Goal: Check status: Check status

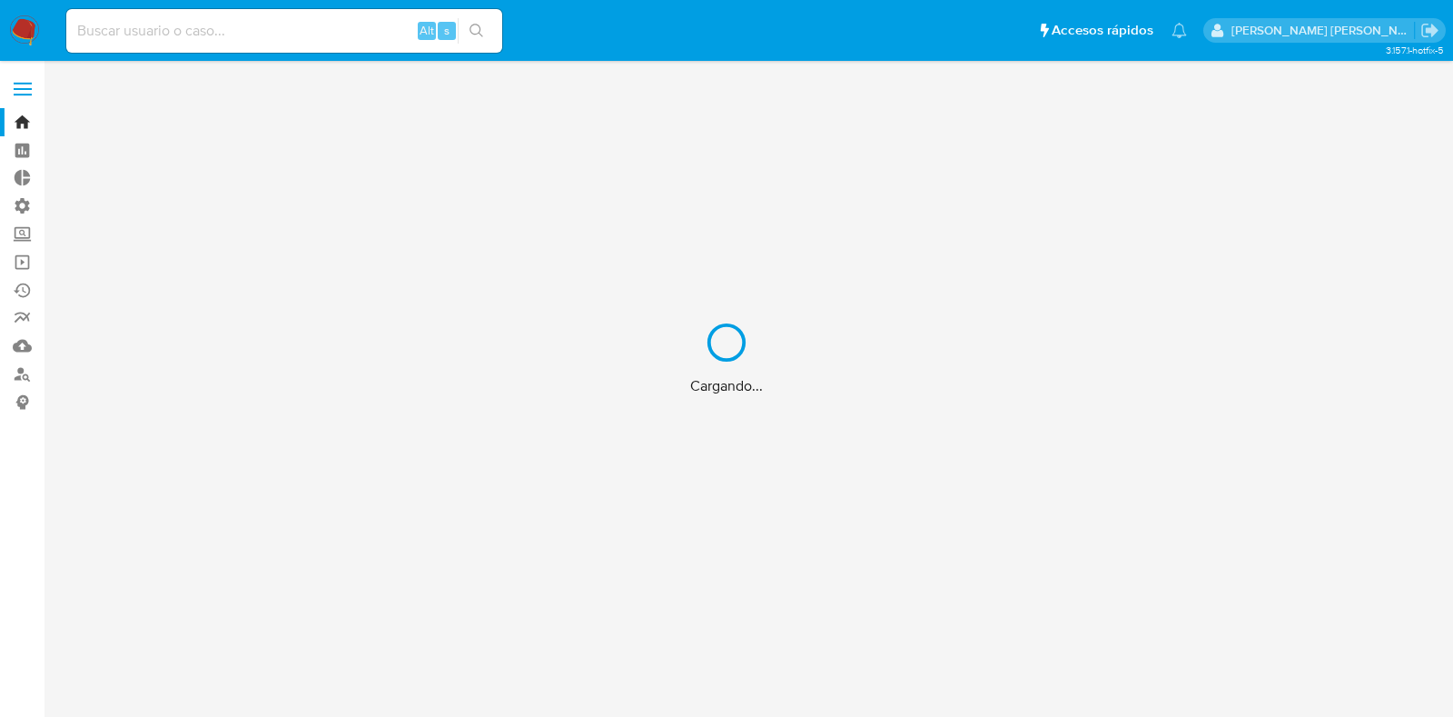
click at [184, 39] on div "Cargando..." at bounding box center [726, 358] width 1453 height 717
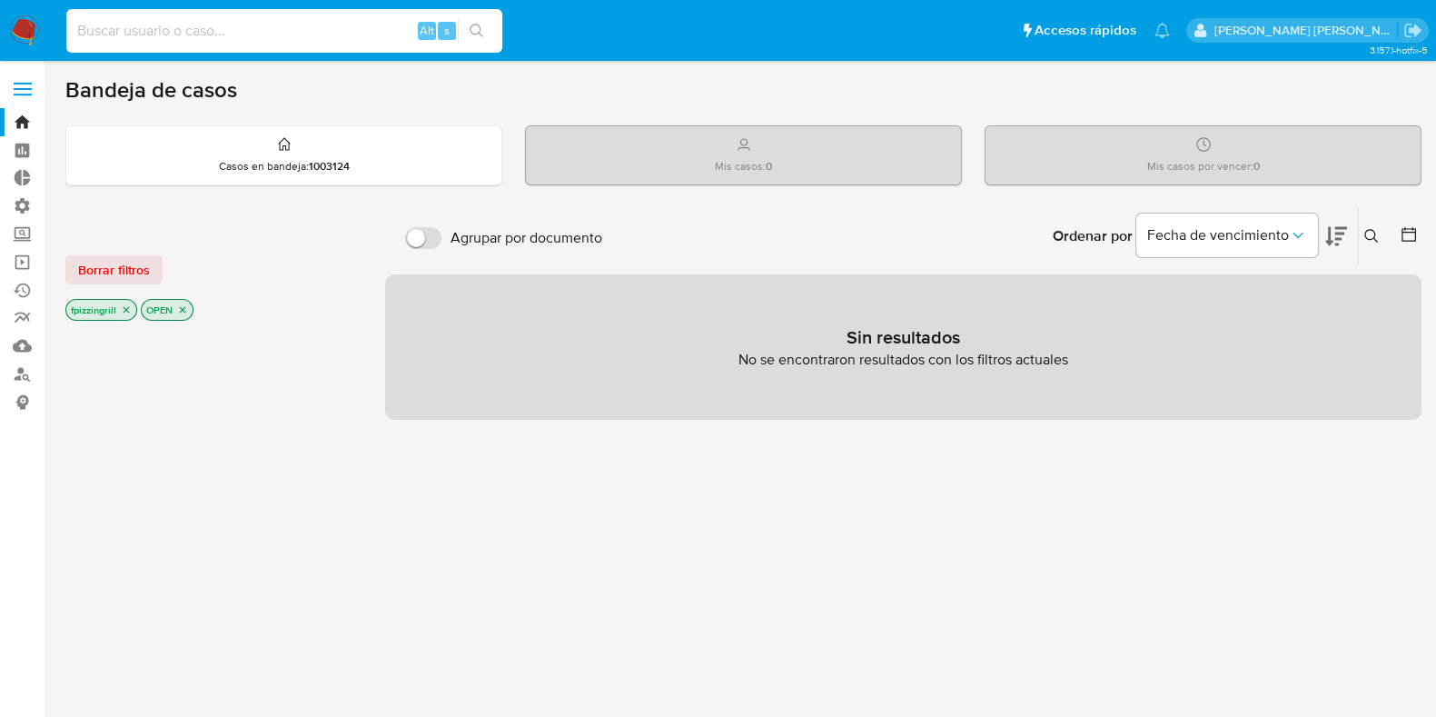
click at [175, 25] on input at bounding box center [284, 31] width 436 height 24
paste input "Qzxn4QYtyJLc1IDaT3R2Wlv8"
type input "Qzxn4QYtyJLc1IDaT3R2Wlv8"
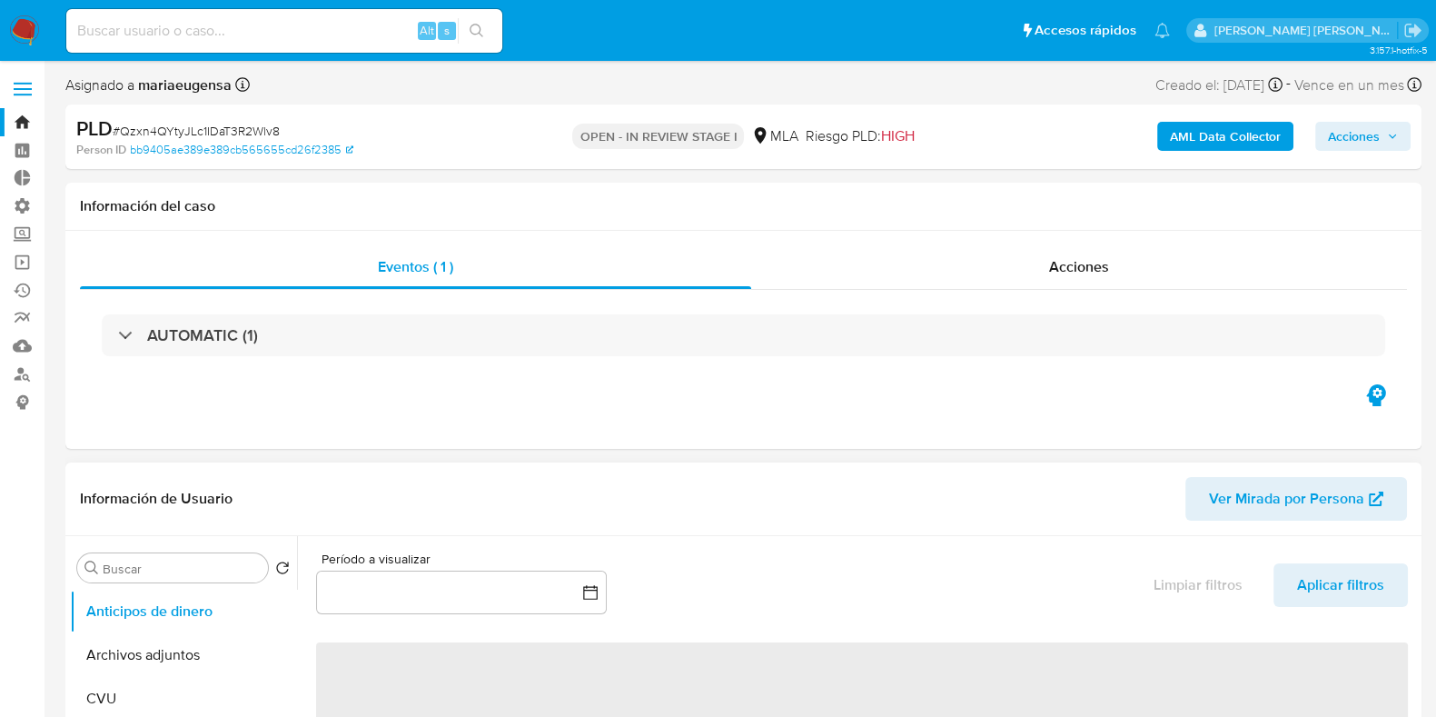
select select "10"
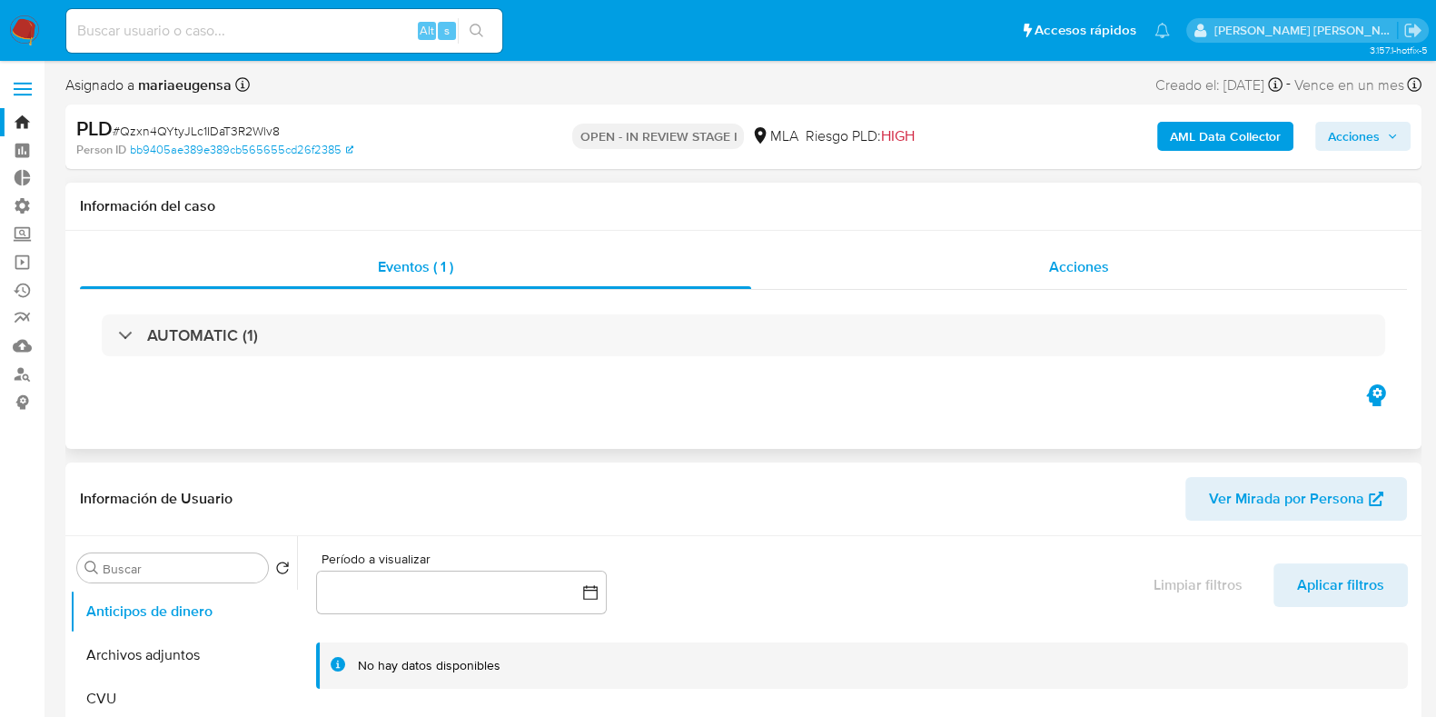
click at [1113, 272] on div "Acciones" at bounding box center [1079, 267] width 656 height 44
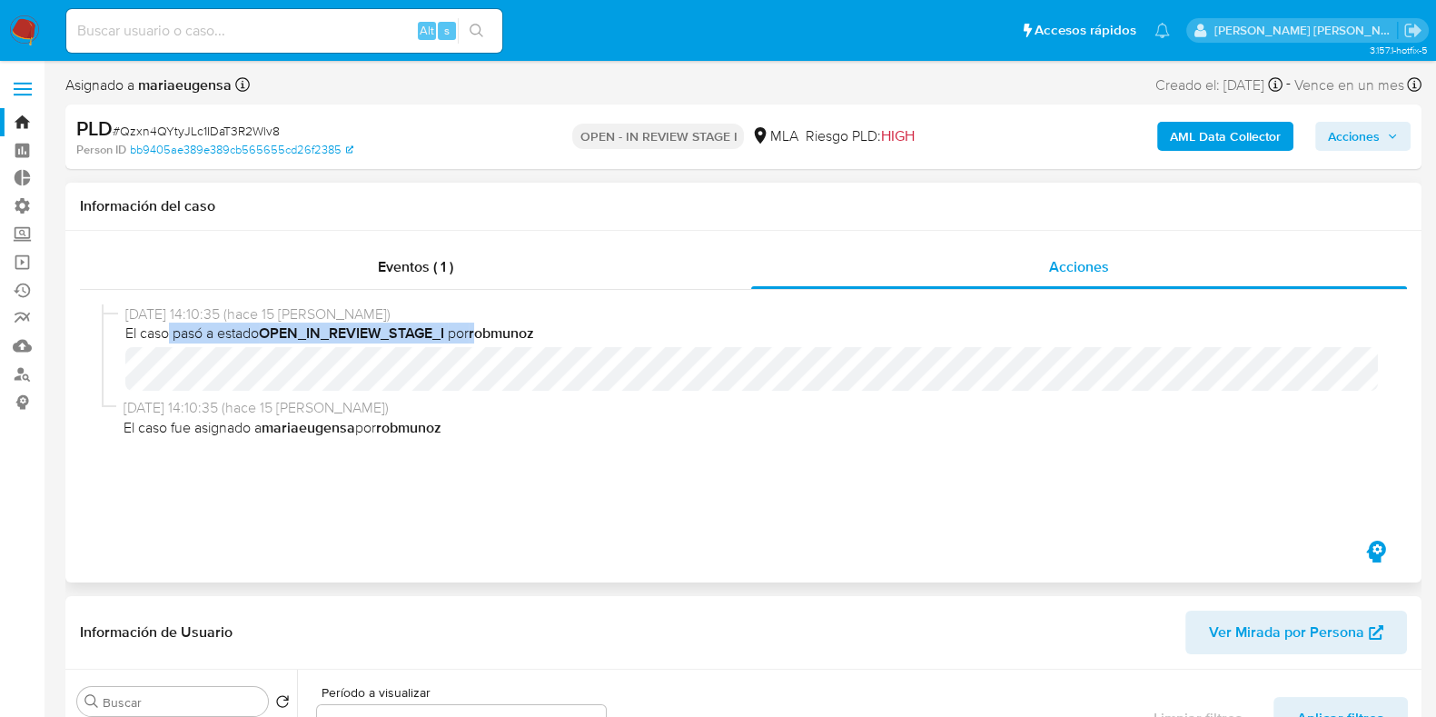
drag, startPoint x: 168, startPoint y: 341, endPoint x: 482, endPoint y: 325, distance: 314.6
click at [482, 325] on span "El caso pasó a estado OPEN_IN_REVIEW_STAGE_I por robmunoz" at bounding box center [751, 333] width 1253 height 20
click at [505, 335] on b "robmunoz" at bounding box center [501, 332] width 65 height 21
click at [439, 259] on span "Eventos ( 1 )" at bounding box center [415, 266] width 75 height 21
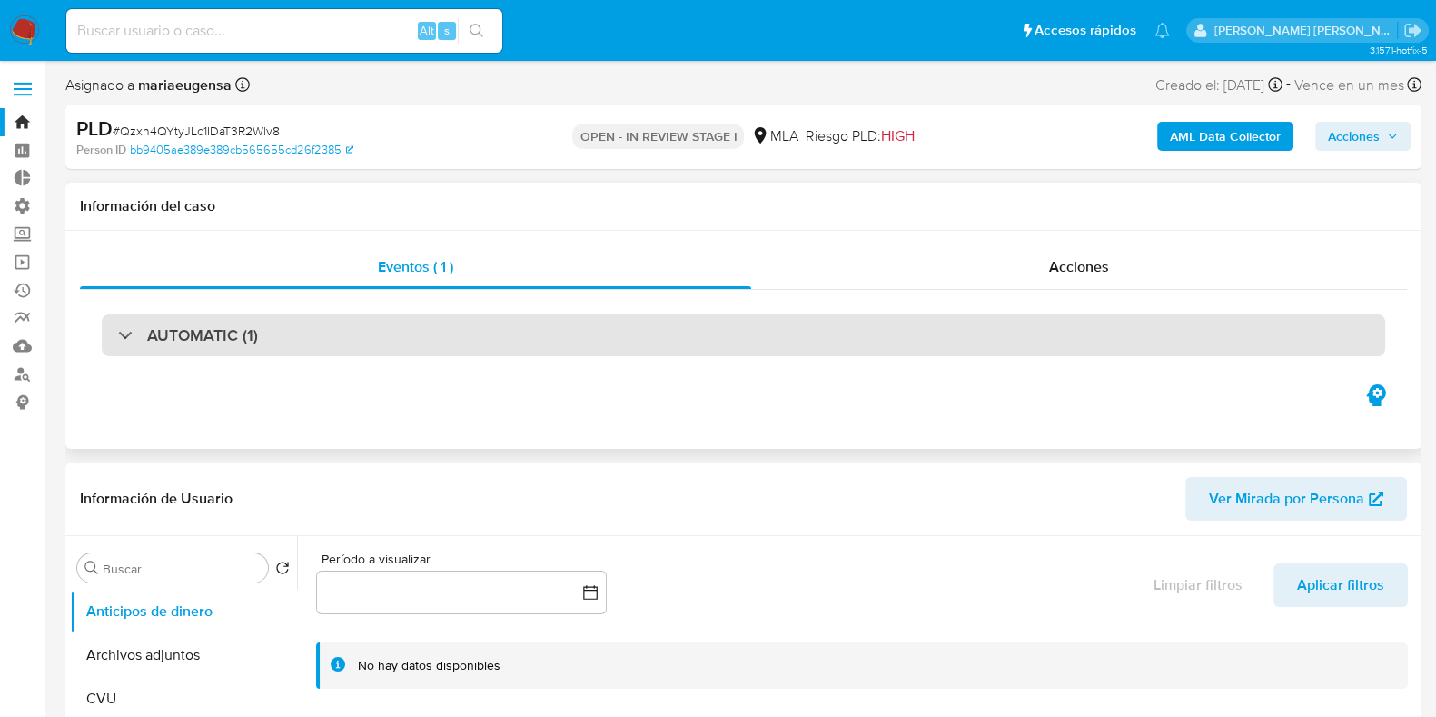
click at [116, 333] on div "AUTOMATIC (1)" at bounding box center [743, 335] width 1283 height 42
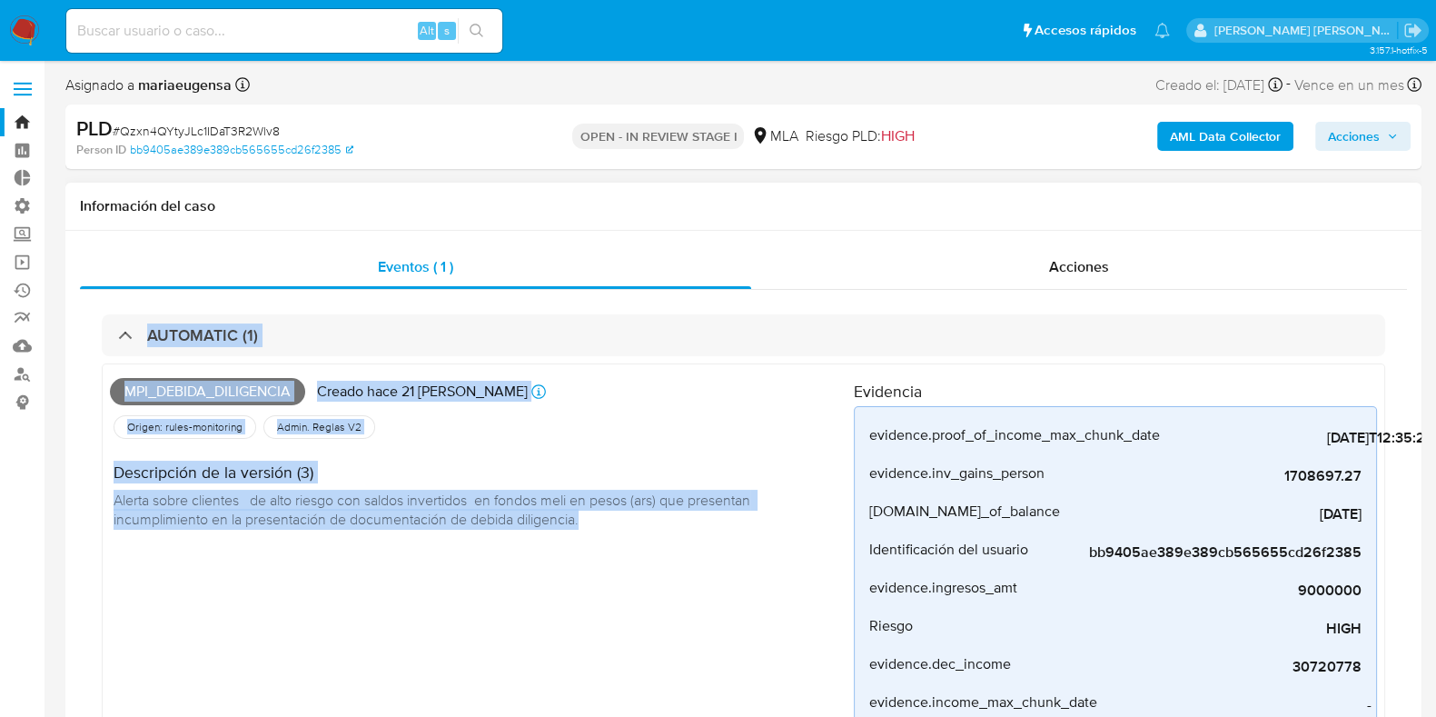
drag, startPoint x: 130, startPoint y: 333, endPoint x: 751, endPoint y: 619, distance: 684.0
click at [751, 619] on div "AUTOMATIC (1) Mpi_debida_diligencia Creado hace 21 días Creado: 12/08/2025 12:2…" at bounding box center [743, 611] width 1283 height 594
click at [762, 651] on div "Mpi_debida_diligencia Creado hace 21 días Creado: 12/08/2025 12:29:43 Origen: r…" at bounding box center [482, 627] width 744 height 512
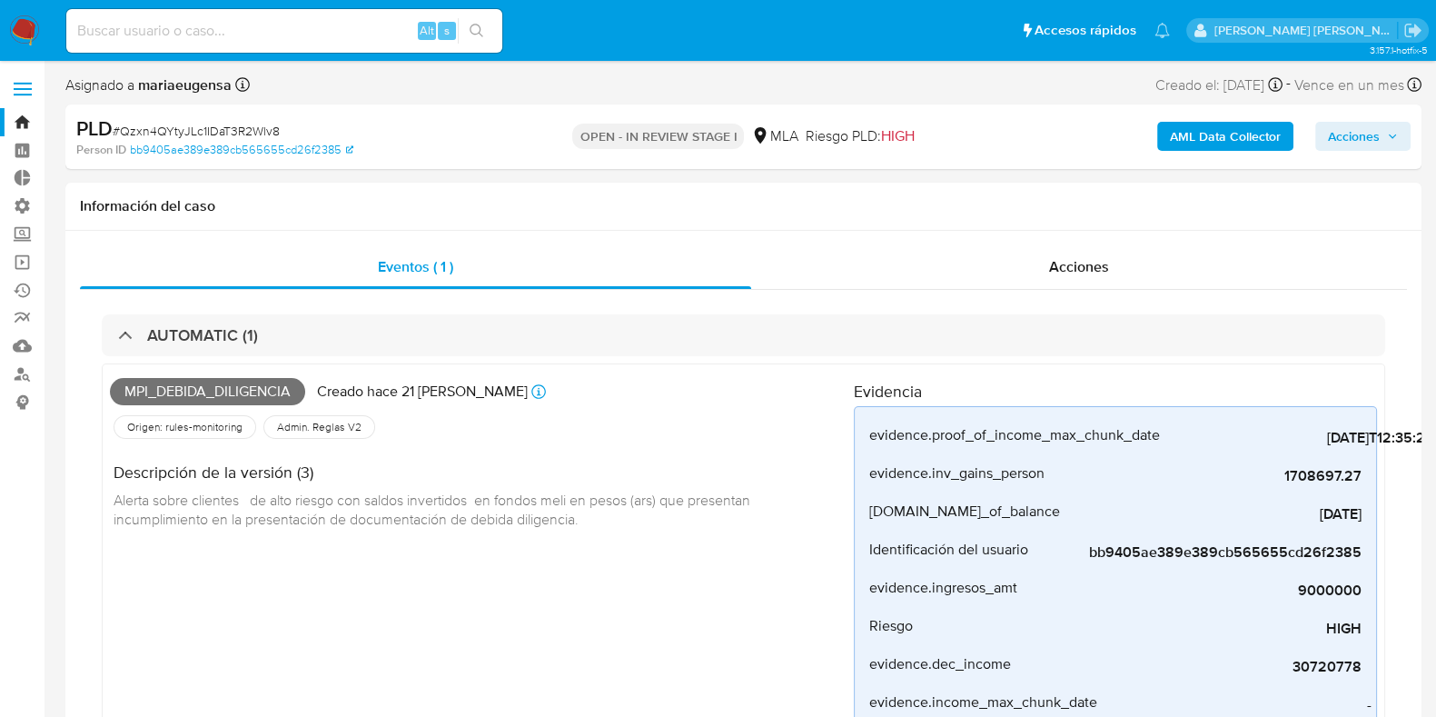
click at [21, 86] on label at bounding box center [22, 89] width 45 height 38
click at [0, 0] on input "checkbox" at bounding box center [0, 0] width 0 height 0
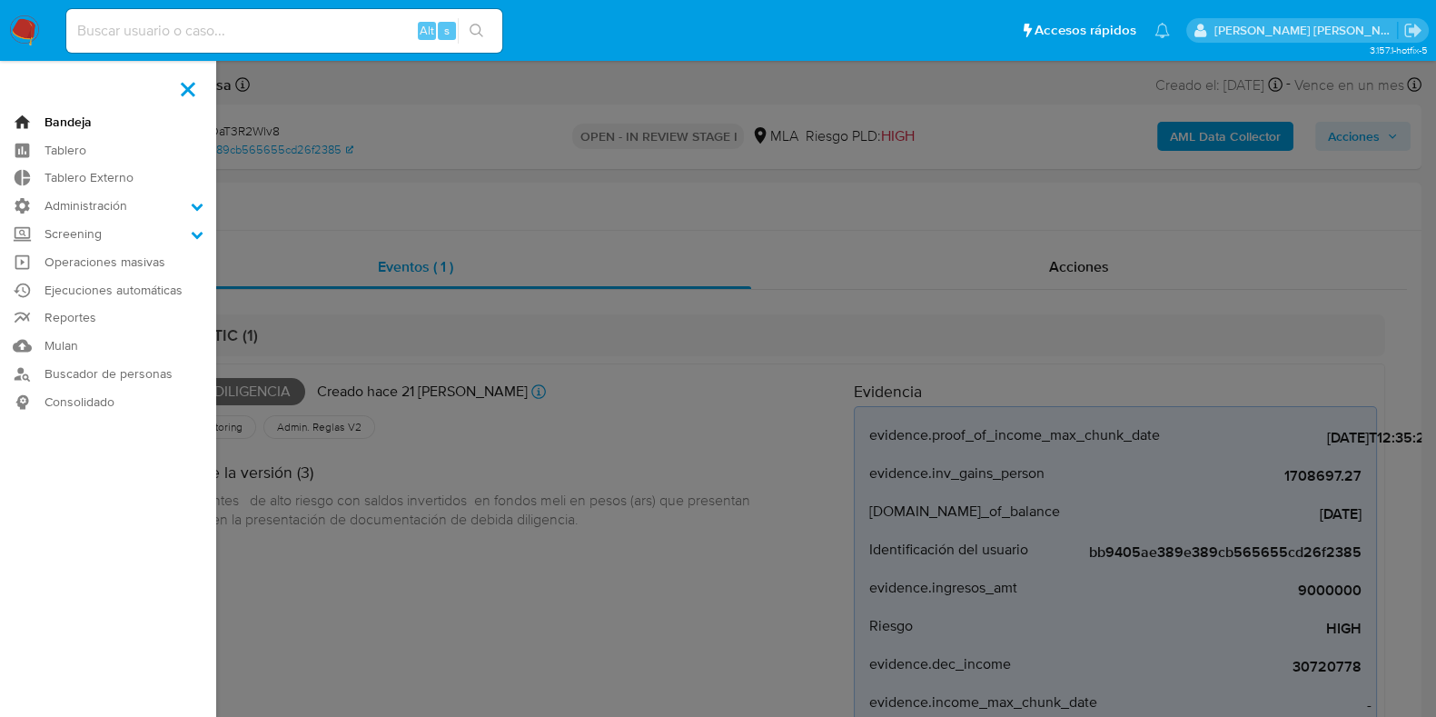
click at [23, 117] on link "Bandeja" at bounding box center [108, 122] width 216 height 28
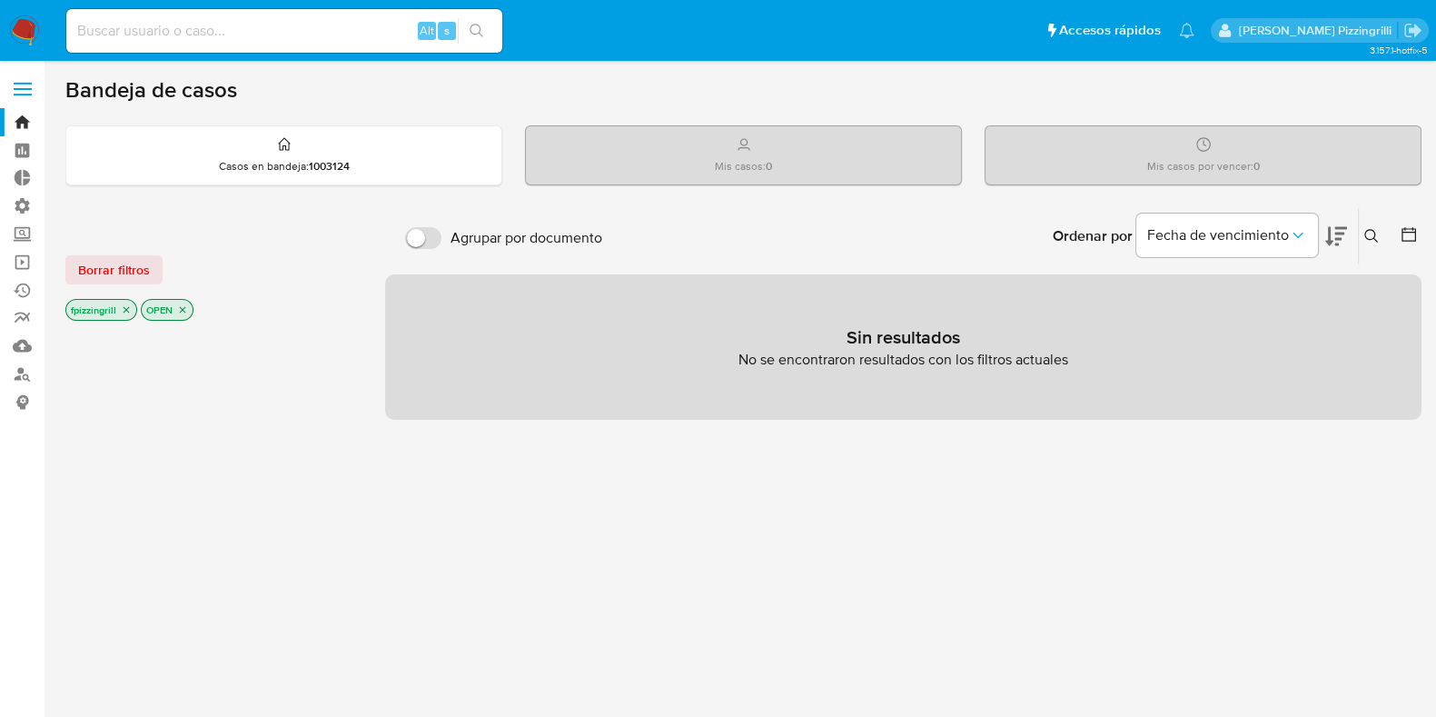
click at [123, 304] on icon "close-filter" at bounding box center [126, 309] width 11 height 11
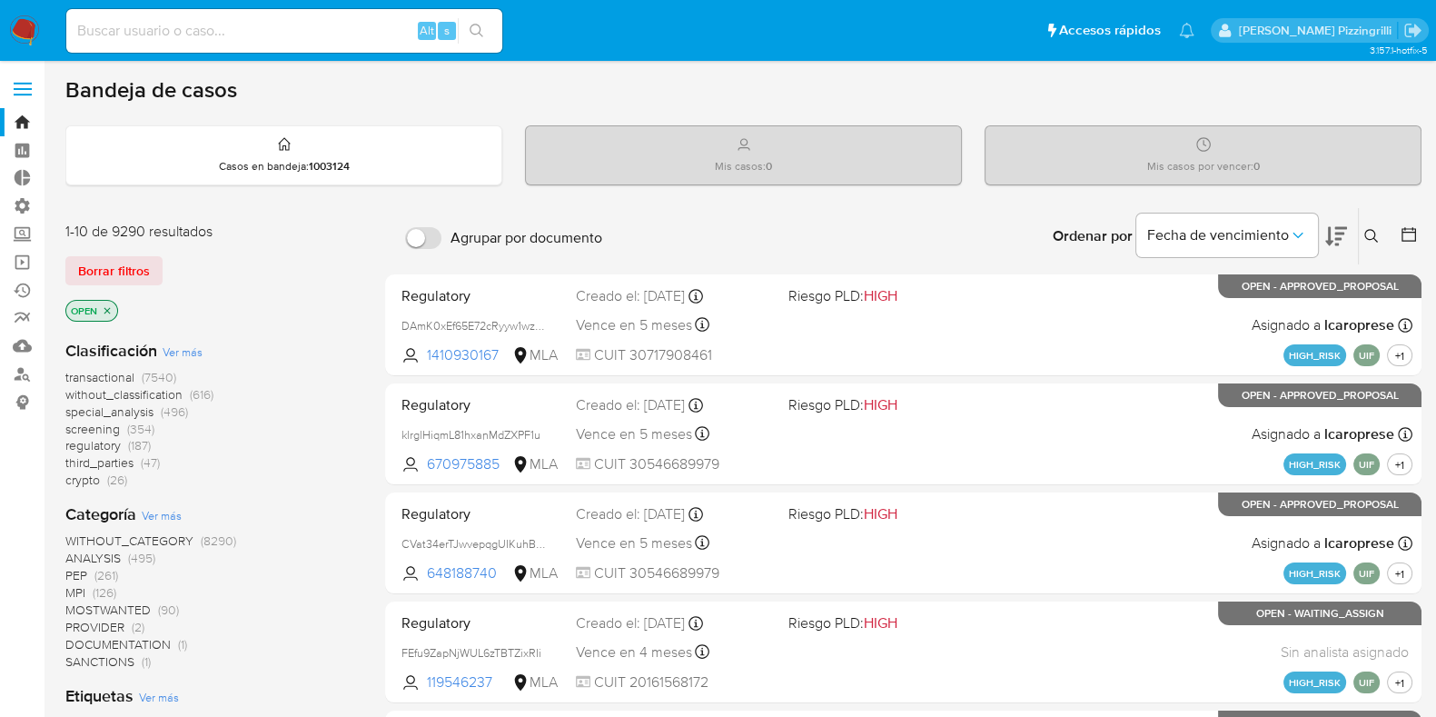
click at [110, 306] on icon "close-filter" at bounding box center [107, 310] width 11 height 11
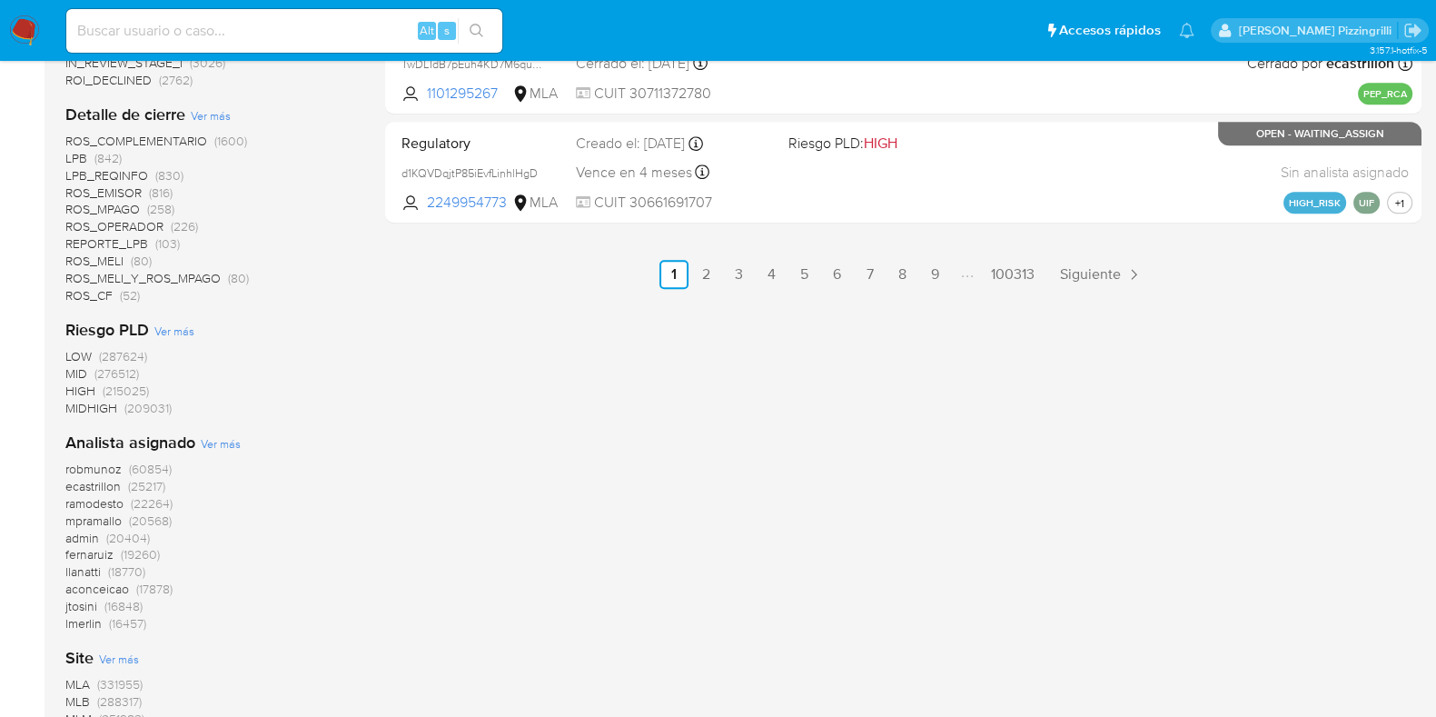
scroll to position [1362, 0]
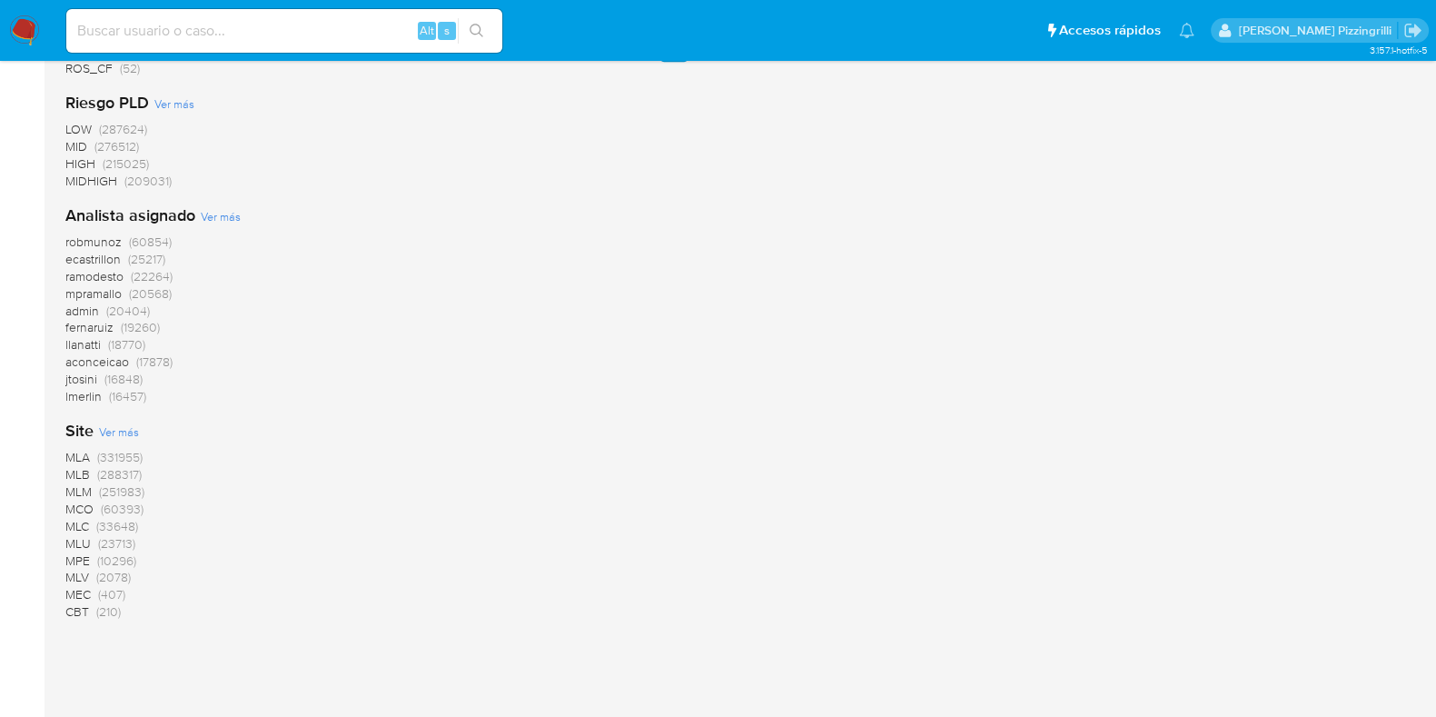
click at [77, 457] on span "MLA" at bounding box center [77, 457] width 25 height 18
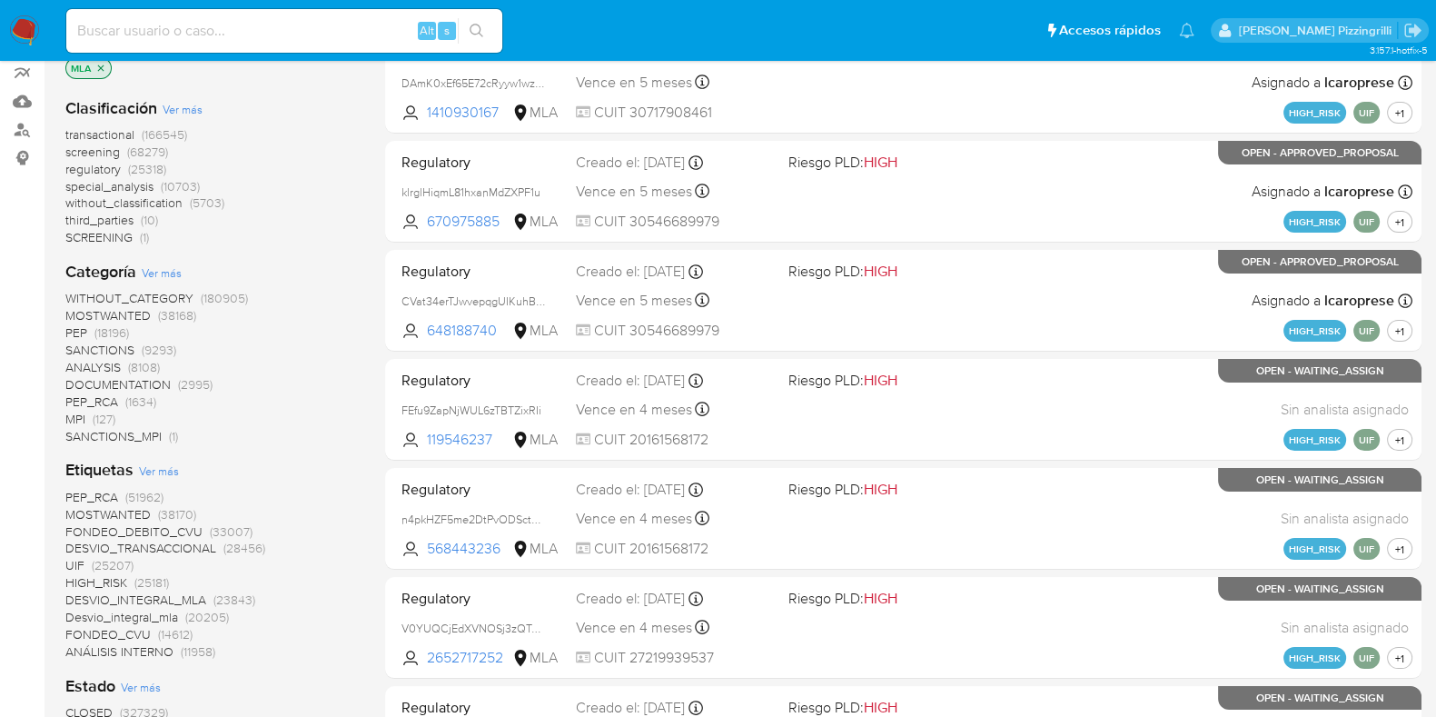
scroll to position [241, 0]
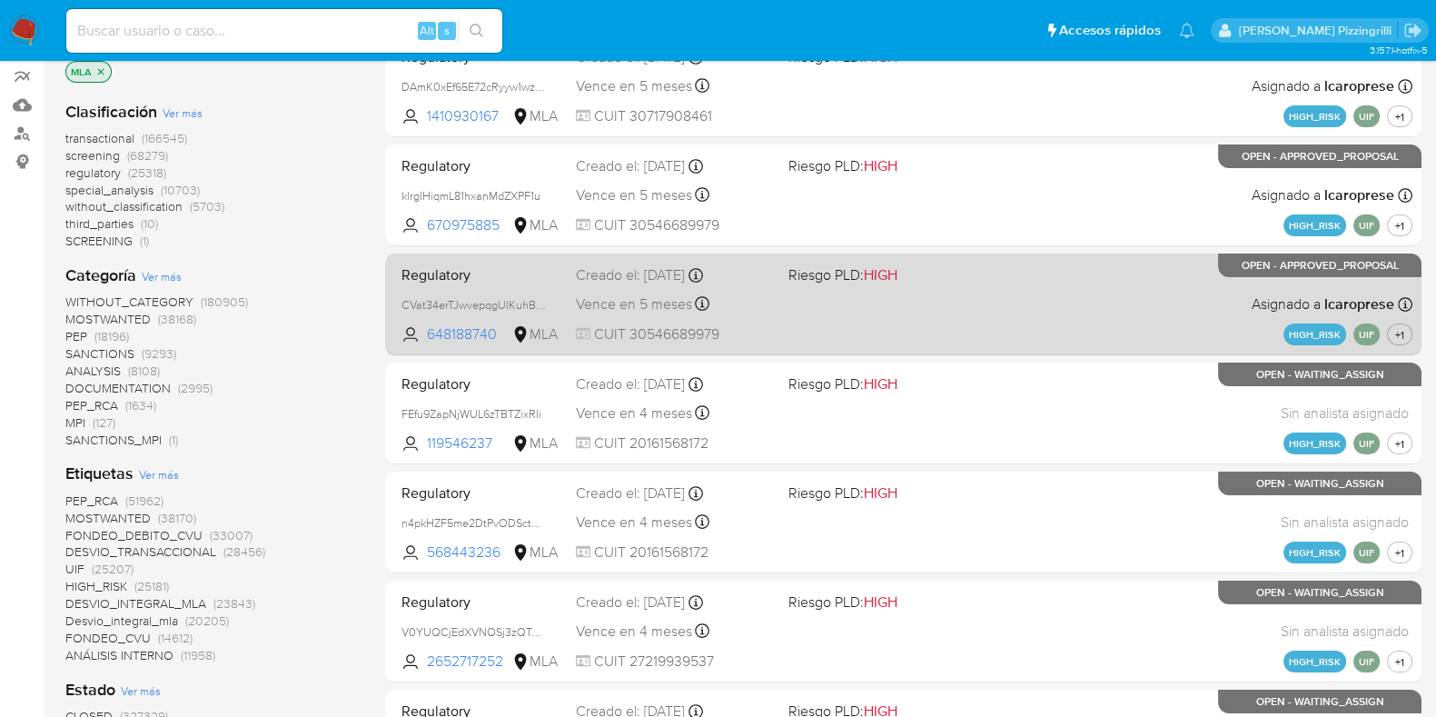
click at [560, 284] on div "Regulatory CVat34erTJwvepqgUIKuhBG4 648188740 MLA Riesgo PLD: HIGH Creado el: 1…" at bounding box center [903, 304] width 1018 height 92
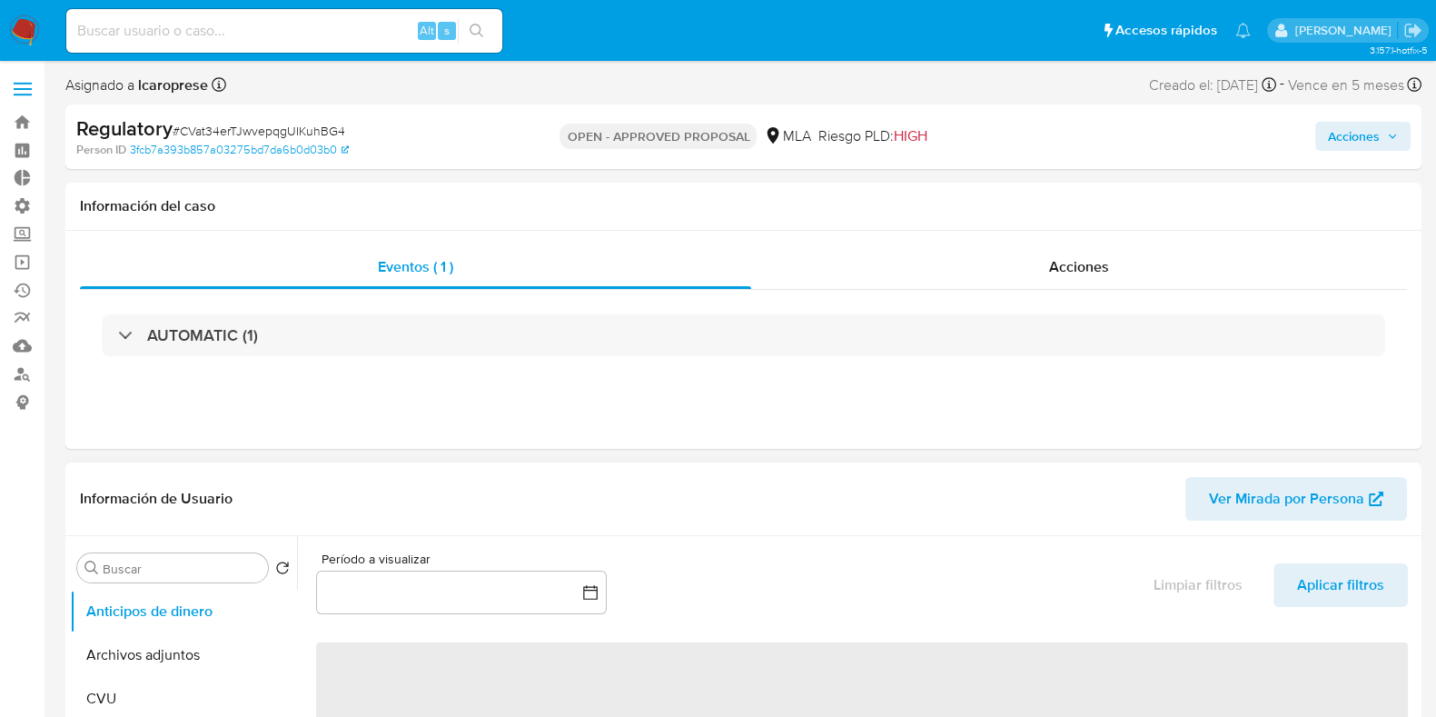
select select "10"
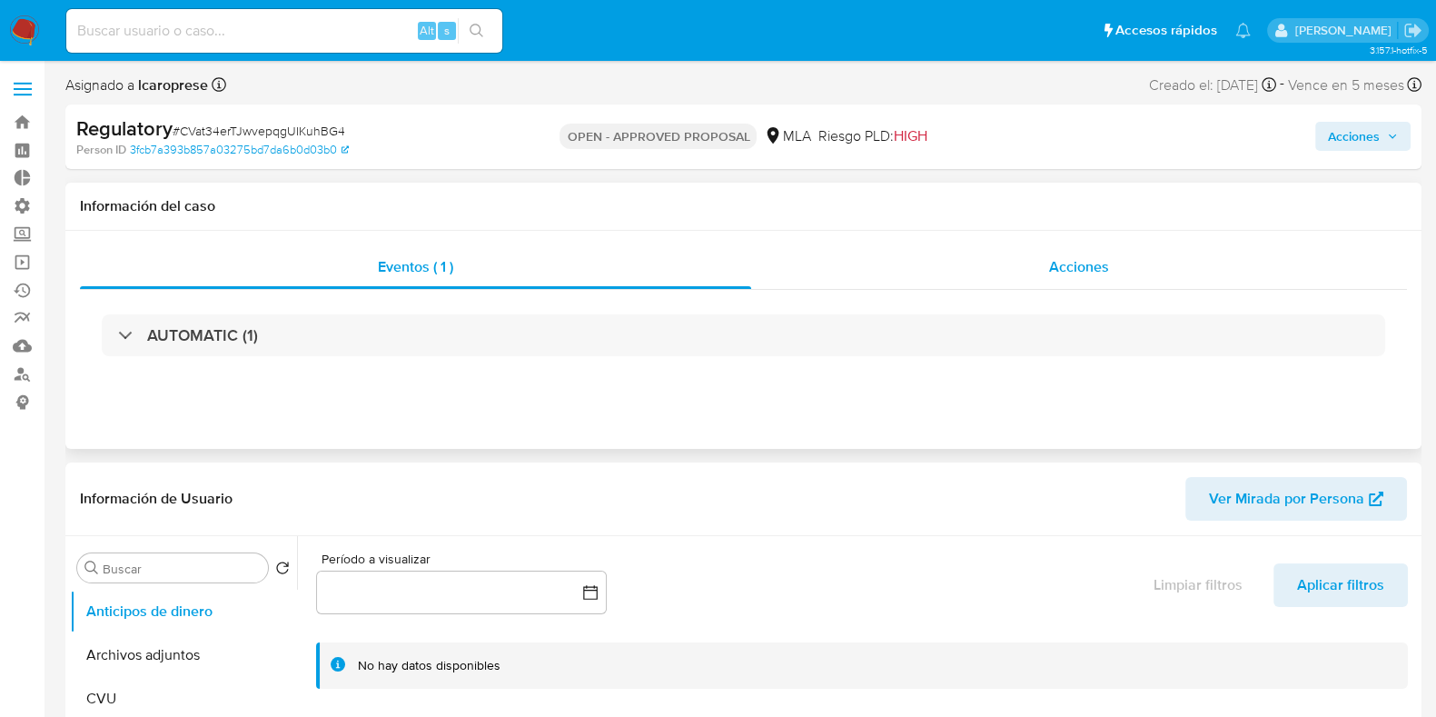
click at [1056, 262] on span "Acciones" at bounding box center [1079, 266] width 60 height 21
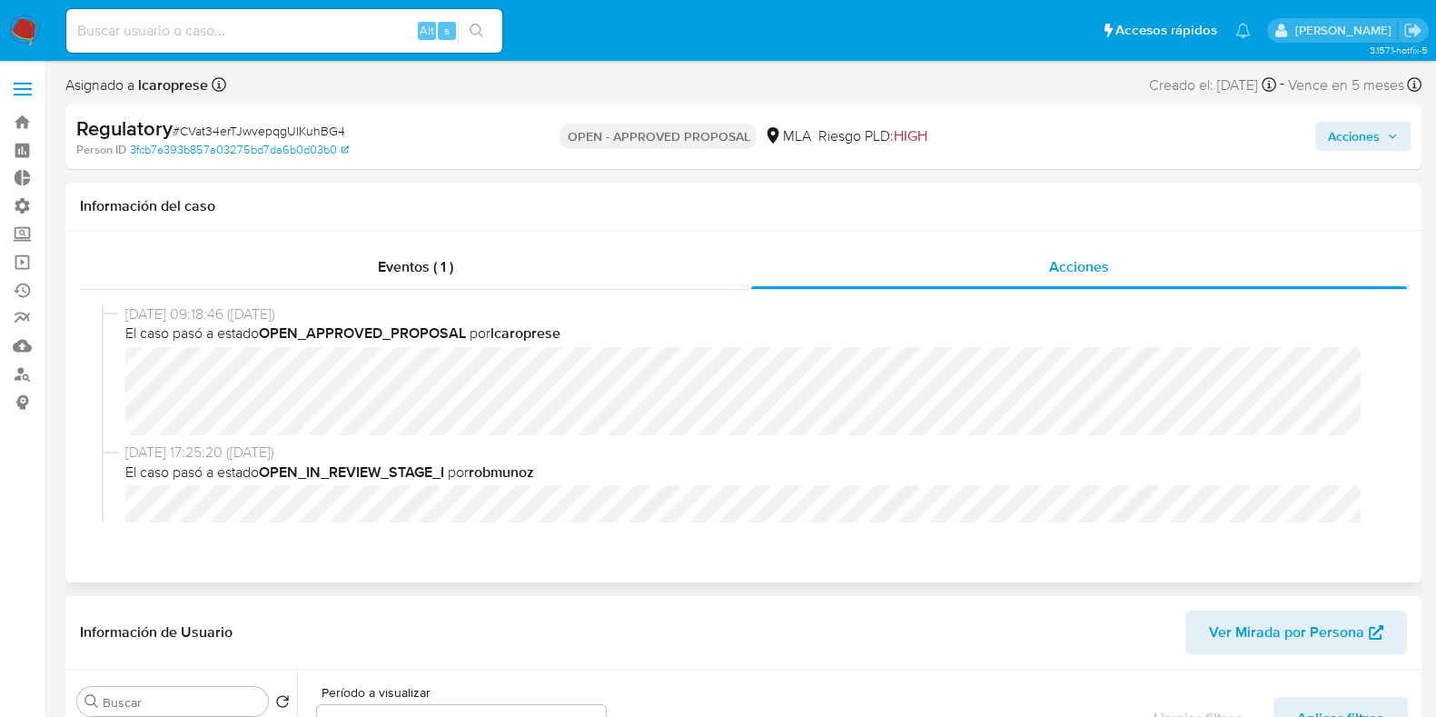
drag, startPoint x: 495, startPoint y: 328, endPoint x: 605, endPoint y: 333, distance: 110.0
click at [605, 333] on span "El caso pasó a estado OPEN_APPROVED_PROPOSAL por lcaroprese" at bounding box center [751, 333] width 1253 height 20
click at [373, 262] on div "Eventos ( 1 )" at bounding box center [415, 267] width 671 height 44
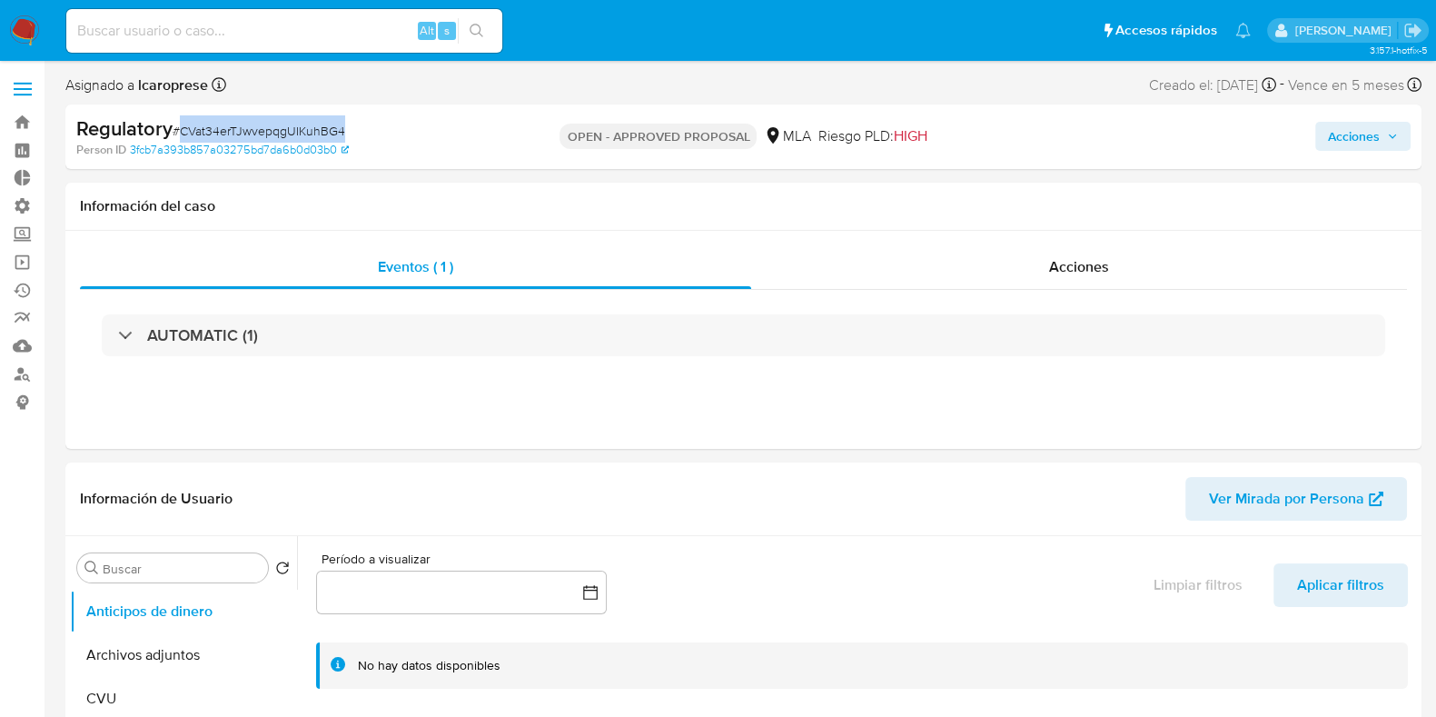
drag, startPoint x: 361, startPoint y: 134, endPoint x: 182, endPoint y: 131, distance: 179.0
click at [182, 131] on div "Regulatory # CVat34erTJwvepqgUIKuhBG4" at bounding box center [295, 128] width 438 height 27
copy span "CVat34erTJwvepqgUIKuhBG4"
click at [179, 134] on span "# CVat34erTJwvepqgUIKuhBG4" at bounding box center [259, 131] width 173 height 18
drag, startPoint x: 180, startPoint y: 134, endPoint x: 345, endPoint y: 129, distance: 165.4
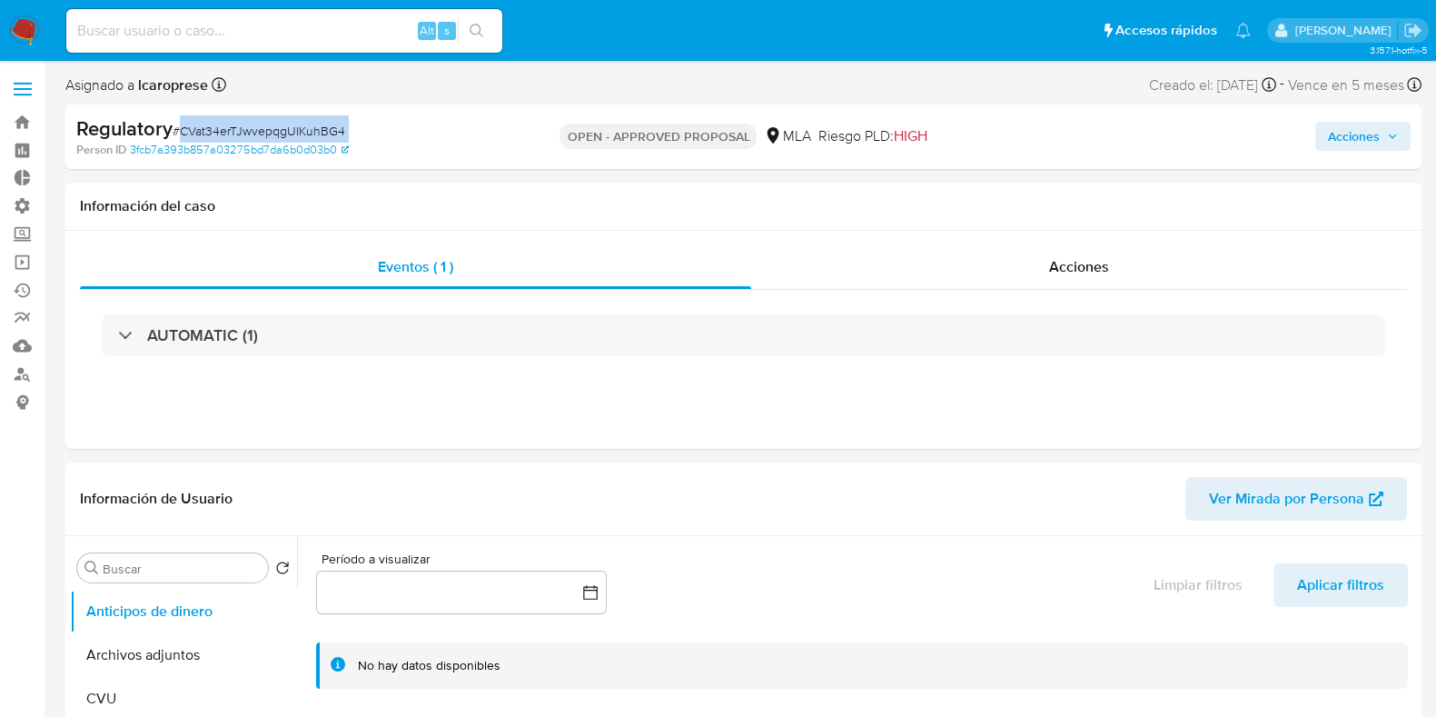
click at [345, 129] on div "Regulatory # CVat34erTJwvepqgUIKuhBG4" at bounding box center [295, 128] width 438 height 27
